Goal: Check status: Check status

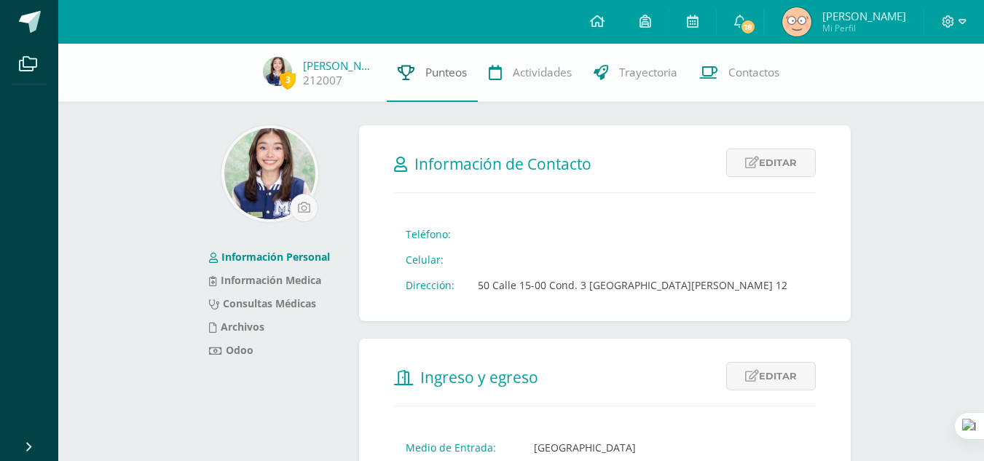
click at [454, 84] on link "Punteos" at bounding box center [432, 73] width 91 height 58
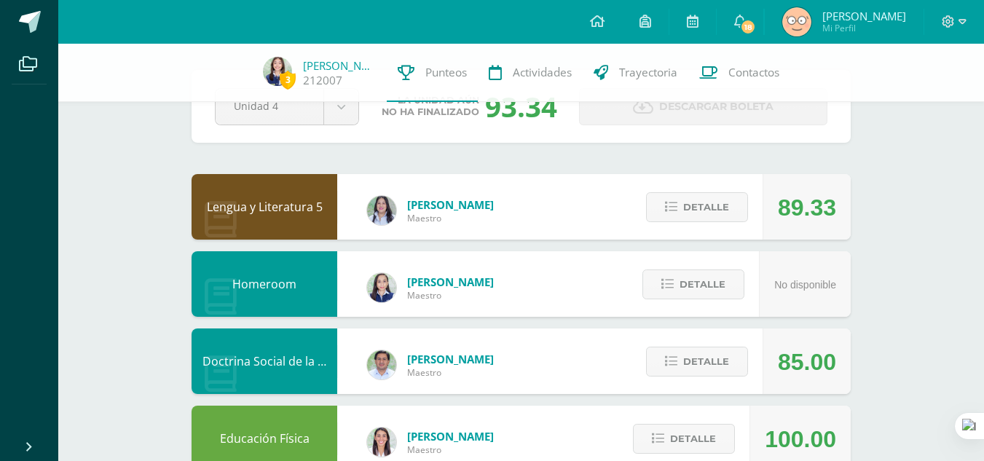
scroll to position [82, 0]
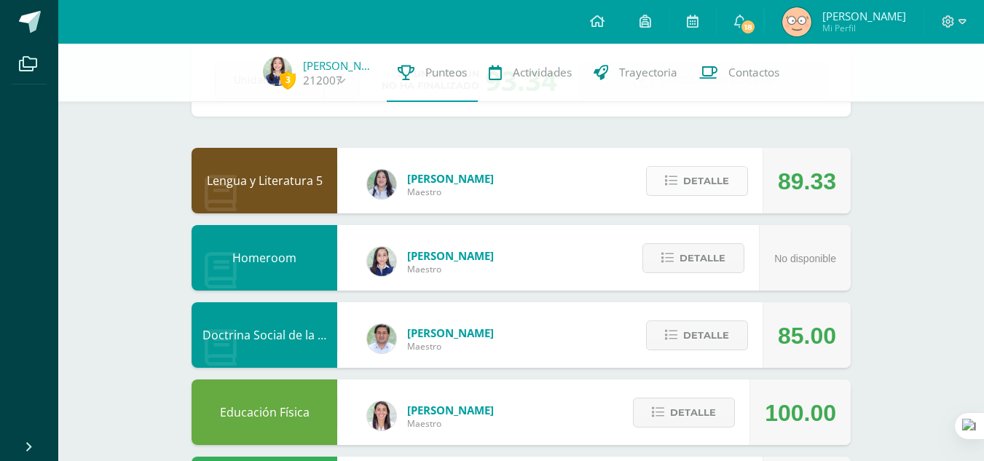
click at [680, 181] on button "Detalle" at bounding box center [697, 181] width 102 height 30
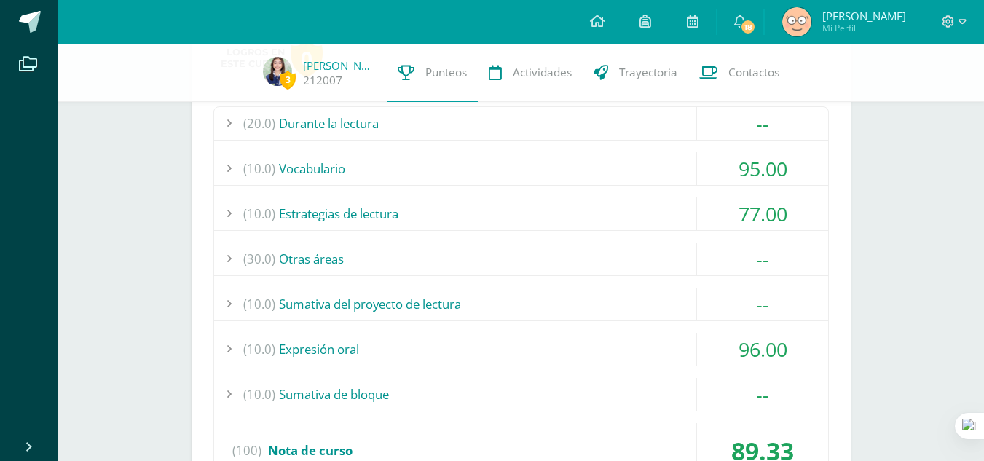
scroll to position [286, 0]
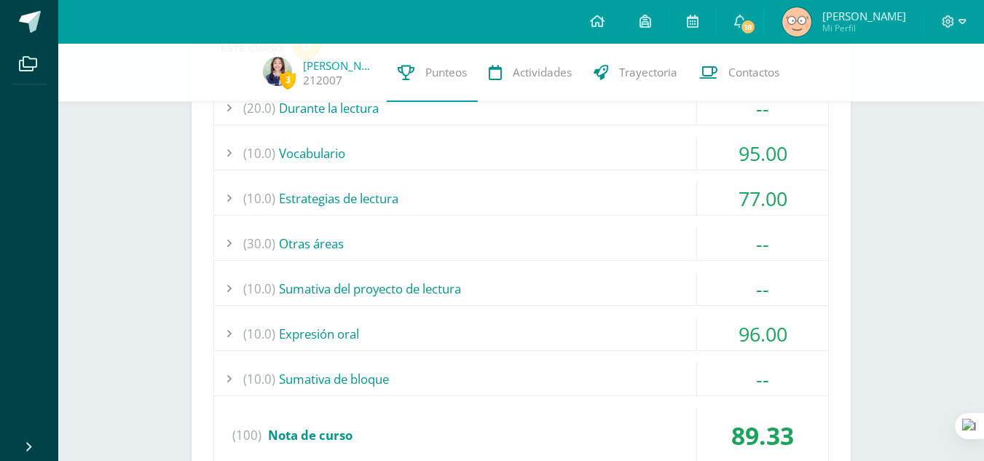
click at [764, 206] on div "77.00" at bounding box center [762, 198] width 131 height 33
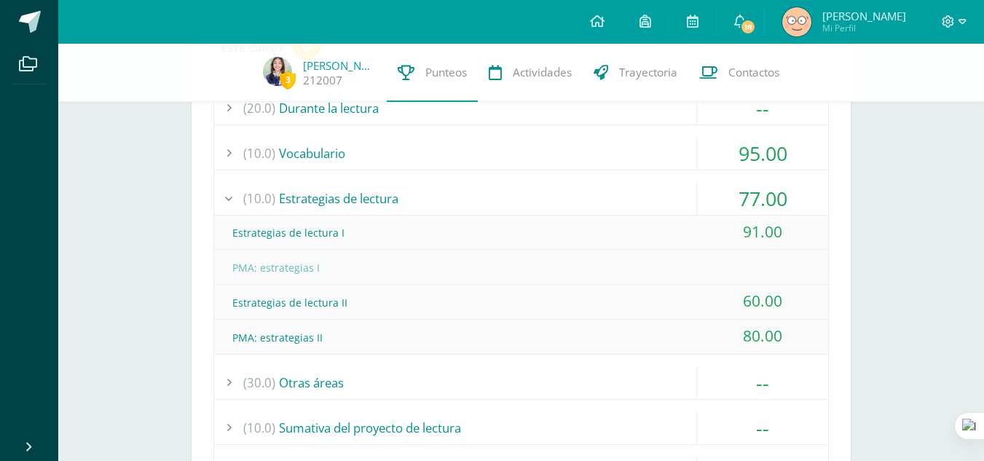
click at [764, 206] on div "77.00" at bounding box center [762, 198] width 131 height 33
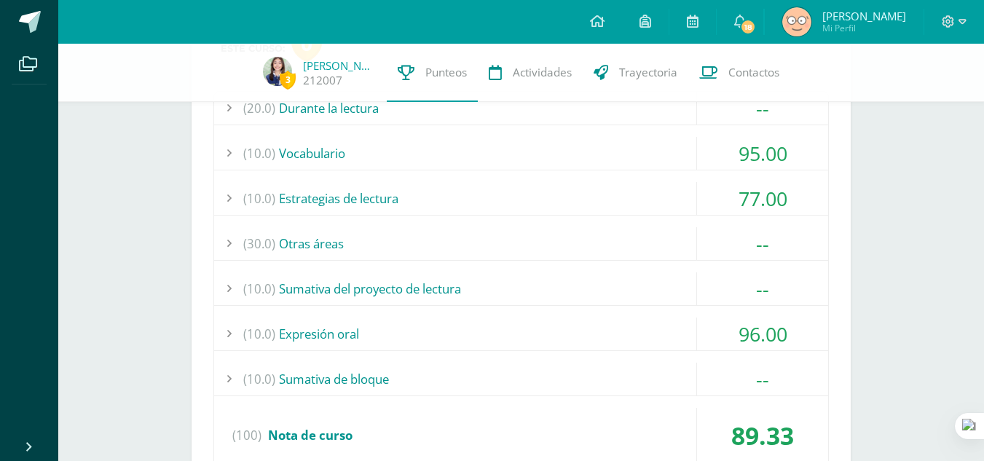
click at [755, 156] on div "95.00" at bounding box center [762, 153] width 131 height 33
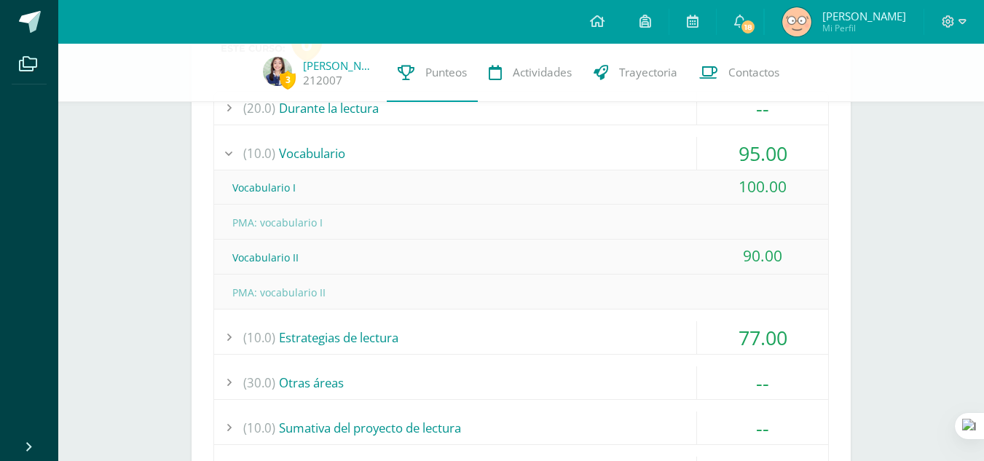
click at [755, 156] on div "95.00" at bounding box center [762, 153] width 131 height 33
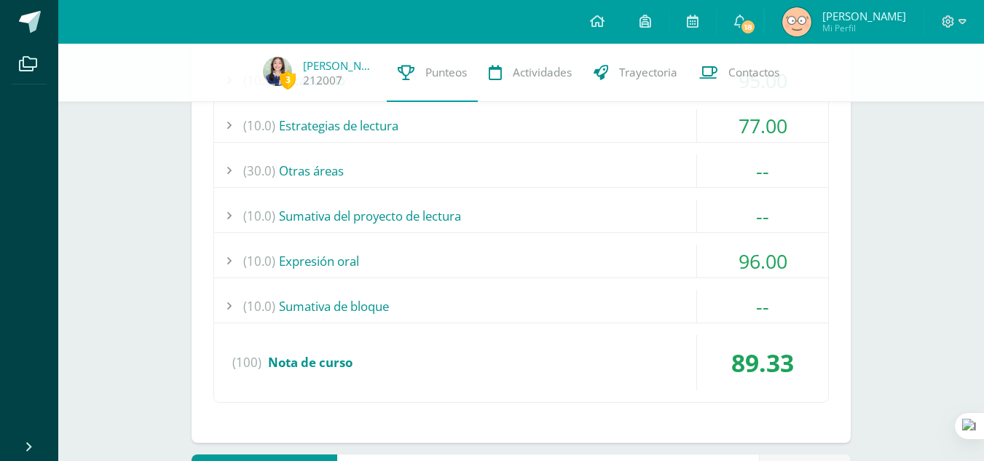
scroll to position [359, 0]
click at [757, 268] on div "96.00" at bounding box center [762, 260] width 131 height 33
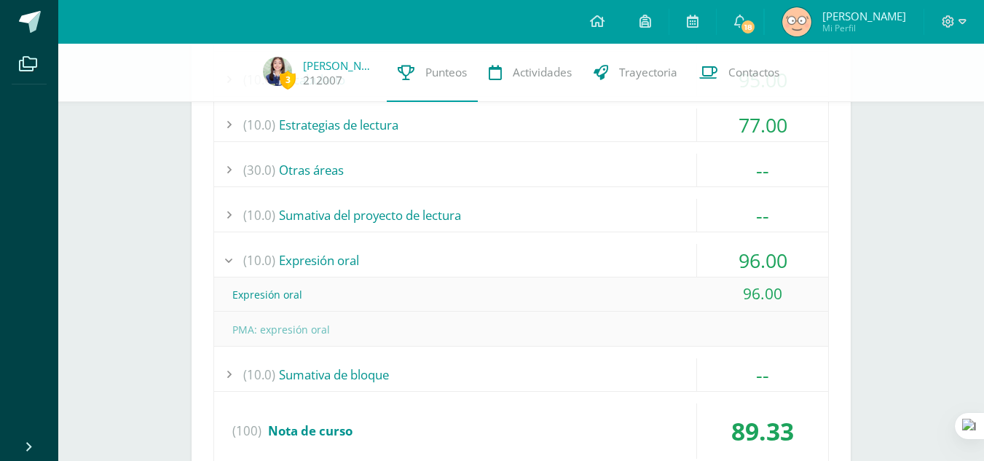
click at [757, 259] on div "96.00" at bounding box center [762, 260] width 131 height 33
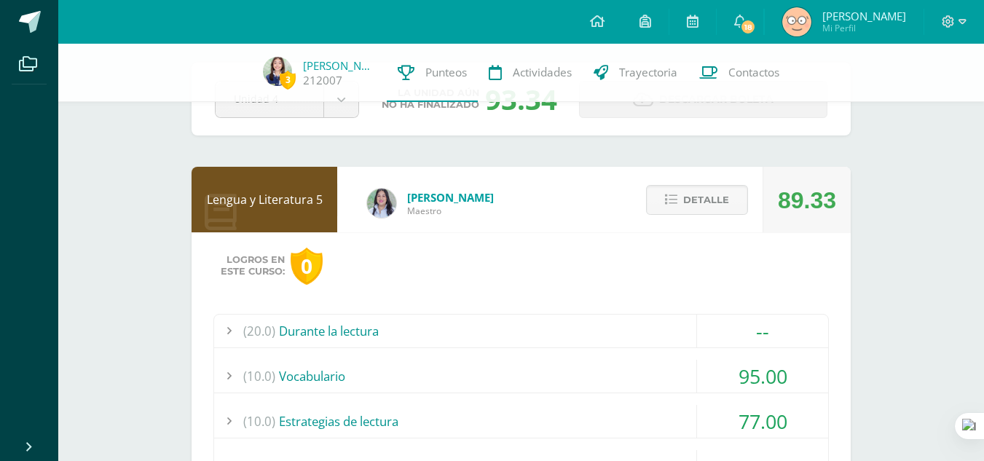
scroll to position [49, 0]
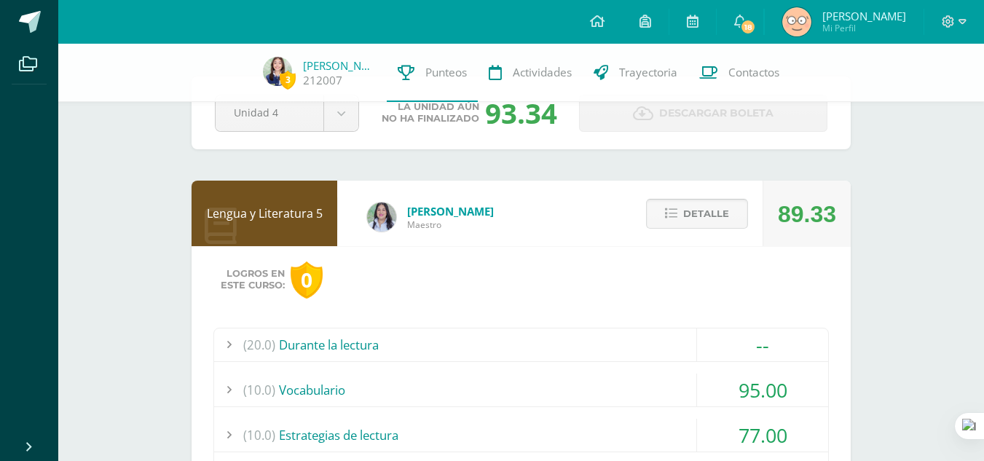
click at [722, 221] on span "Detalle" at bounding box center [707, 213] width 46 height 27
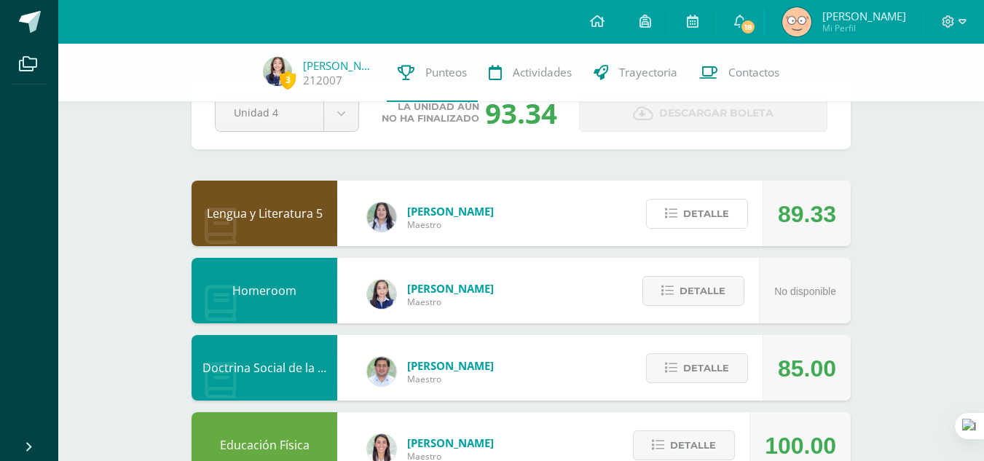
scroll to position [0, 0]
